Goal: Task Accomplishment & Management: Manage account settings

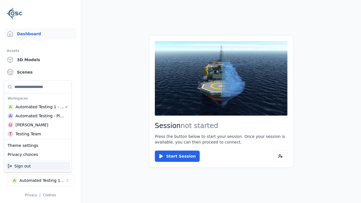
click at [38, 116] on div "Automated Testing - Playwright" at bounding box center [40, 116] width 49 height 6
click at [180, 102] on html "Support Dashboard Assets 3D Models Scenes Datasets Recordings Support Documenta…" at bounding box center [180, 101] width 361 height 203
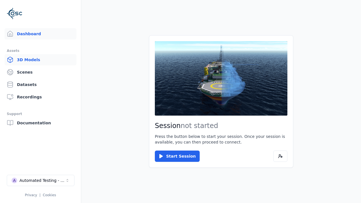
click at [40, 60] on link "3D Models" at bounding box center [41, 59] width 72 height 11
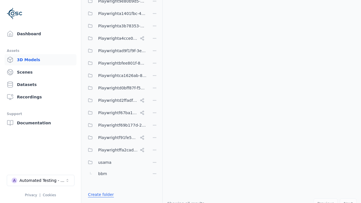
click at [99, 195] on link "Create folder" at bounding box center [101, 195] width 26 height 6
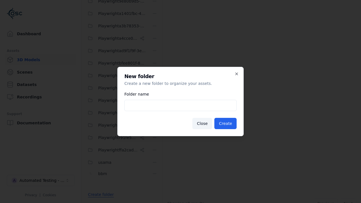
type input "**********"
click at [226, 124] on button "Create" at bounding box center [225, 123] width 22 height 11
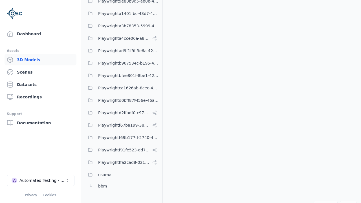
scroll to position [272, 0]
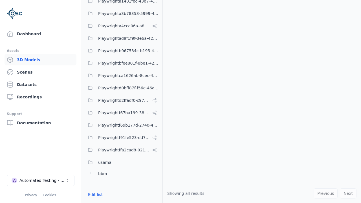
click at [94, 195] on button "Edit list" at bounding box center [95, 195] width 21 height 10
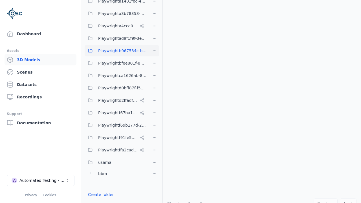
click at [155, 51] on html "Support Dashboard Assets 3D Models Scenes Datasets Recordings Support Documenta…" at bounding box center [180, 101] width 361 height 203
click at [154, 71] on div "Rename" at bounding box center [156, 71] width 38 height 9
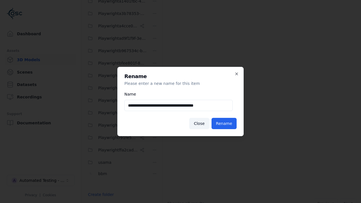
click at [179, 105] on input "**********" at bounding box center [178, 105] width 108 height 11
type input "**********"
click at [224, 124] on button "Rename" at bounding box center [224, 123] width 25 height 11
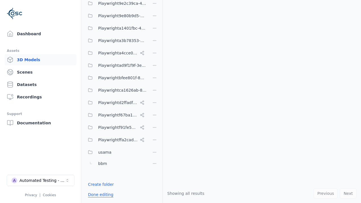
click at [99, 195] on button "Done editing" at bounding box center [101, 195] width 32 height 10
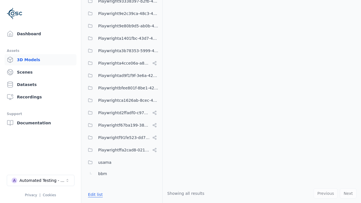
click at [94, 195] on button "Edit list" at bounding box center [95, 195] width 21 height 10
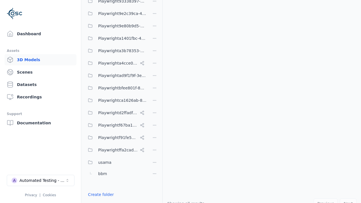
click at [155, 102] on html "Support Dashboard Assets 3D Models Scenes Datasets Recordings Support Documenta…" at bounding box center [180, 101] width 361 height 203
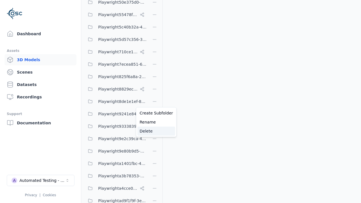
click at [154, 131] on div "Delete" at bounding box center [156, 131] width 38 height 9
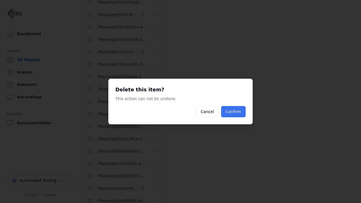
click at [234, 112] on button "Confirm" at bounding box center [233, 111] width 25 height 11
